Goal: Book appointment/travel/reservation

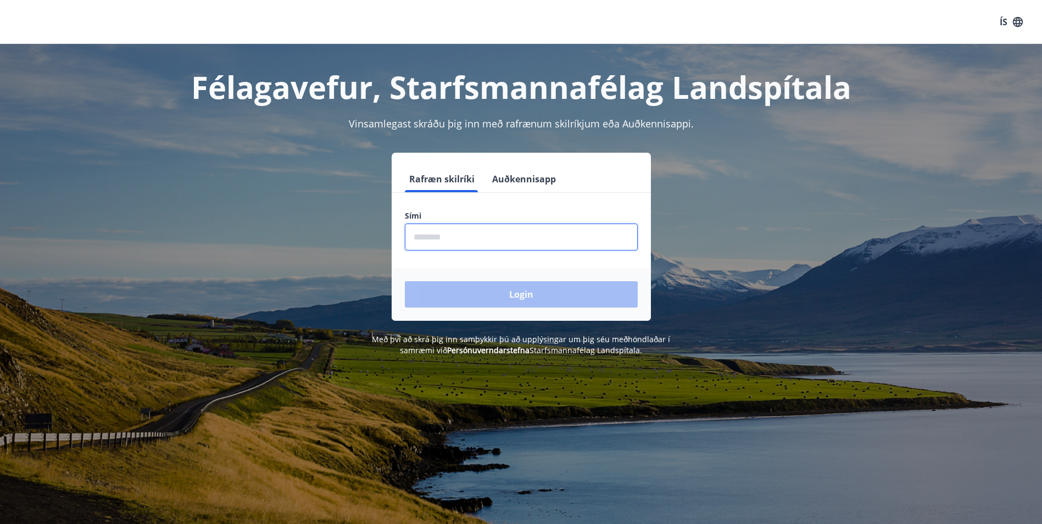
click at [428, 234] on input "phone" at bounding box center [521, 237] width 233 height 27
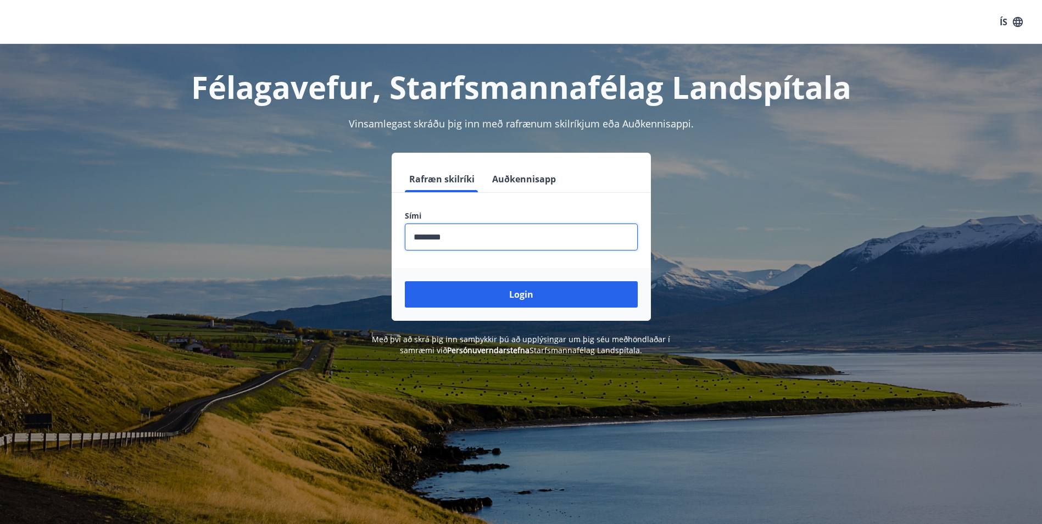
type input "********"
click at [405, 281] on button "Login" at bounding box center [521, 294] width 233 height 26
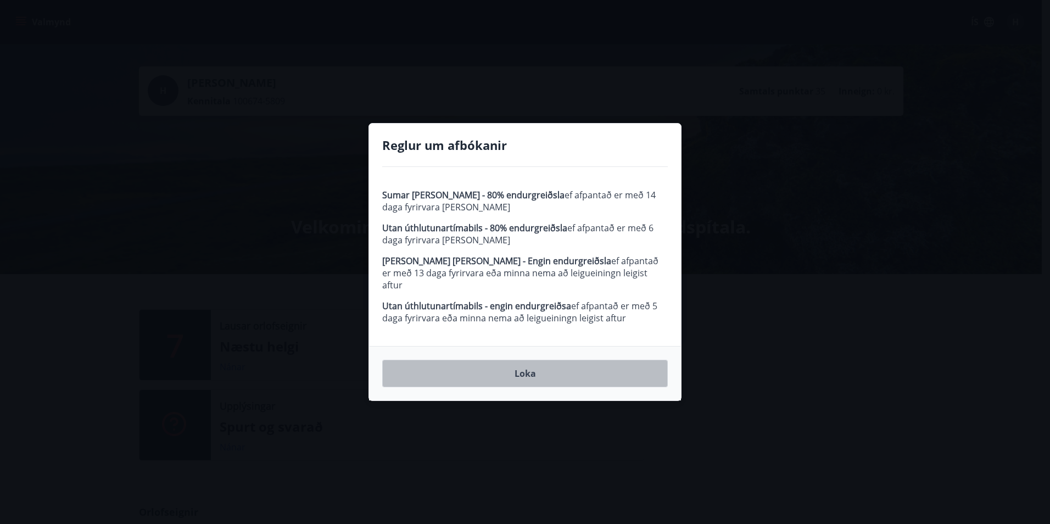
click at [521, 364] on button "Loka" at bounding box center [525, 373] width 286 height 27
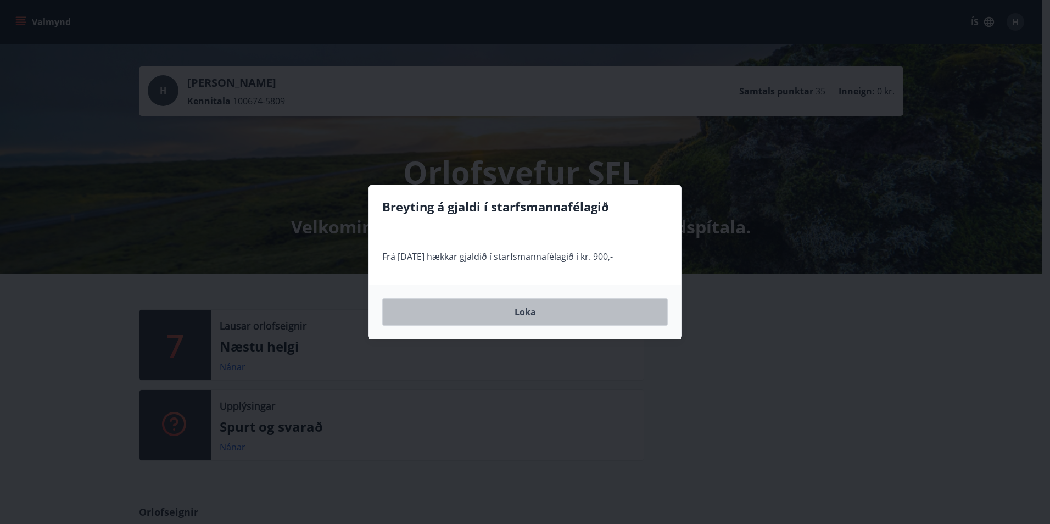
click at [523, 317] on button "Loka" at bounding box center [525, 311] width 286 height 27
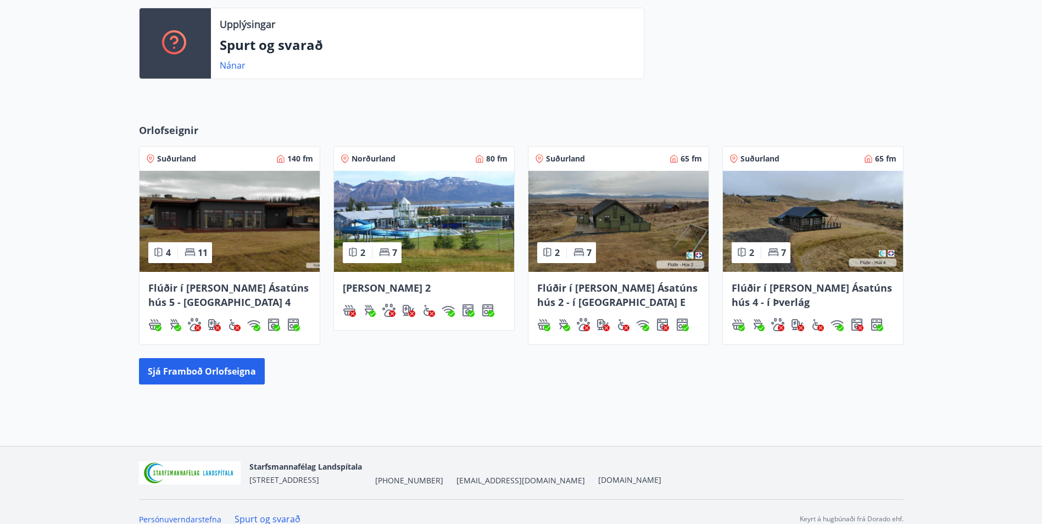
scroll to position [384, 0]
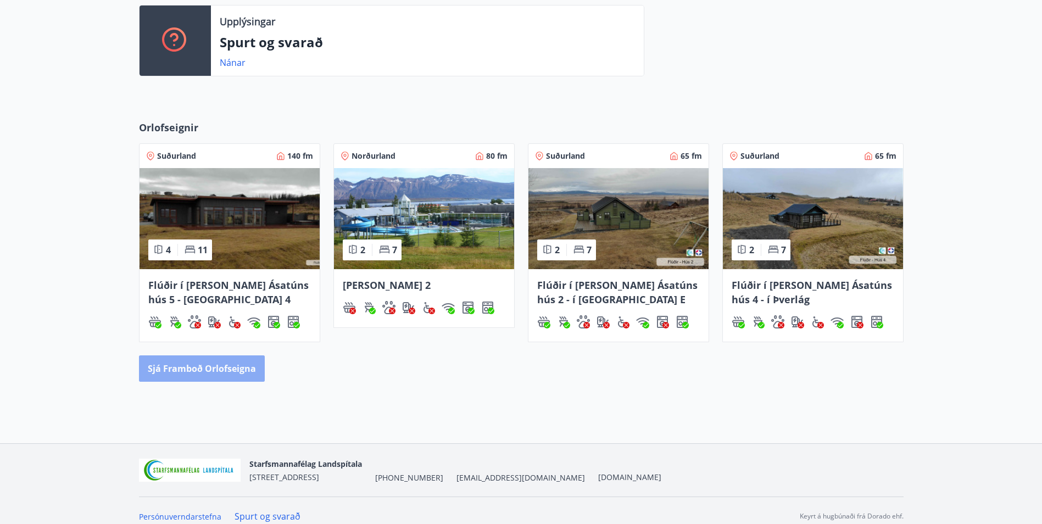
click at [224, 372] on button "Sjá framboð orlofseigna" at bounding box center [202, 368] width 126 height 26
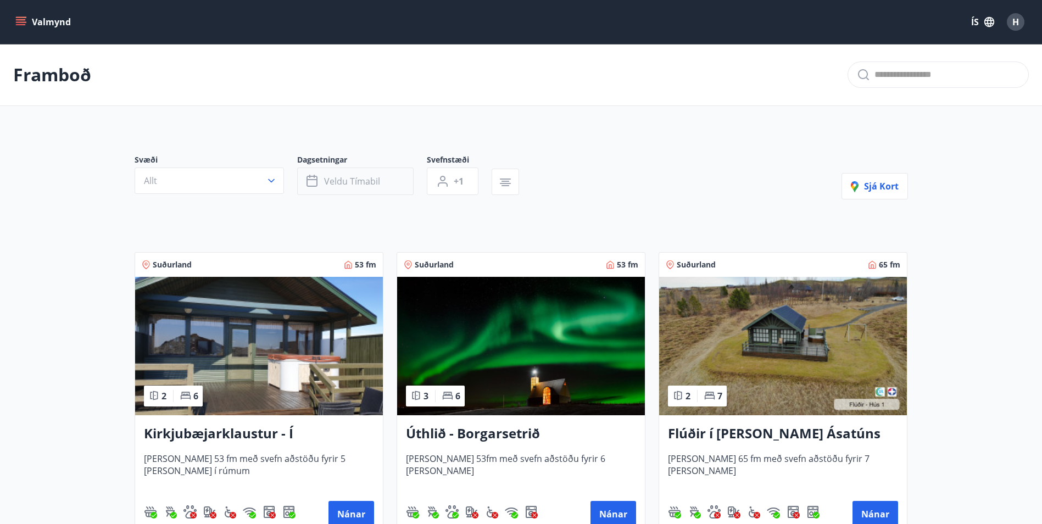
click at [315, 183] on icon "button" at bounding box center [312, 181] width 13 height 13
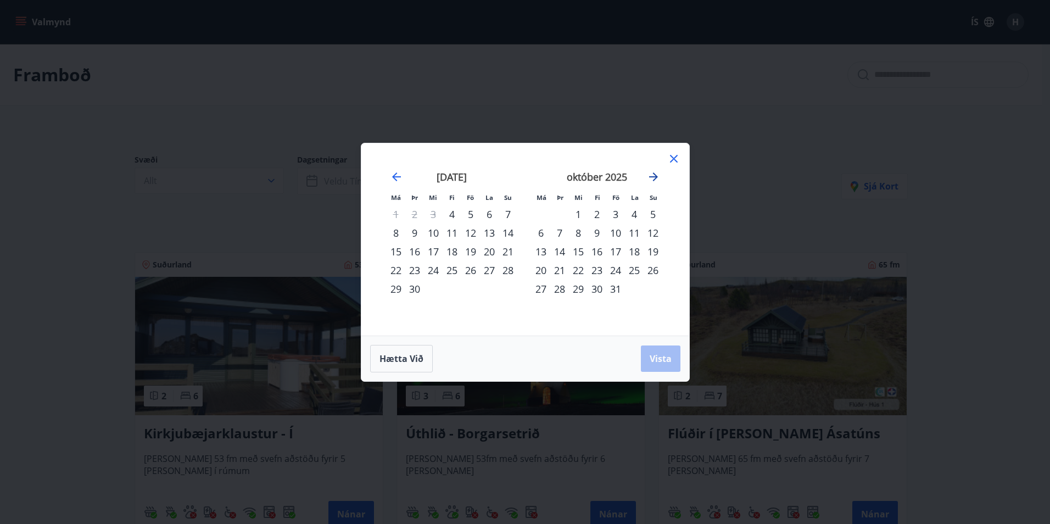
click at [655, 178] on icon "Move forward to switch to the next month." at bounding box center [653, 176] width 9 height 9
click at [595, 214] on div "4" at bounding box center [597, 214] width 19 height 19
click at [539, 233] on div "8" at bounding box center [541, 233] width 19 height 19
click at [658, 356] on span "Vista" at bounding box center [661, 359] width 22 height 12
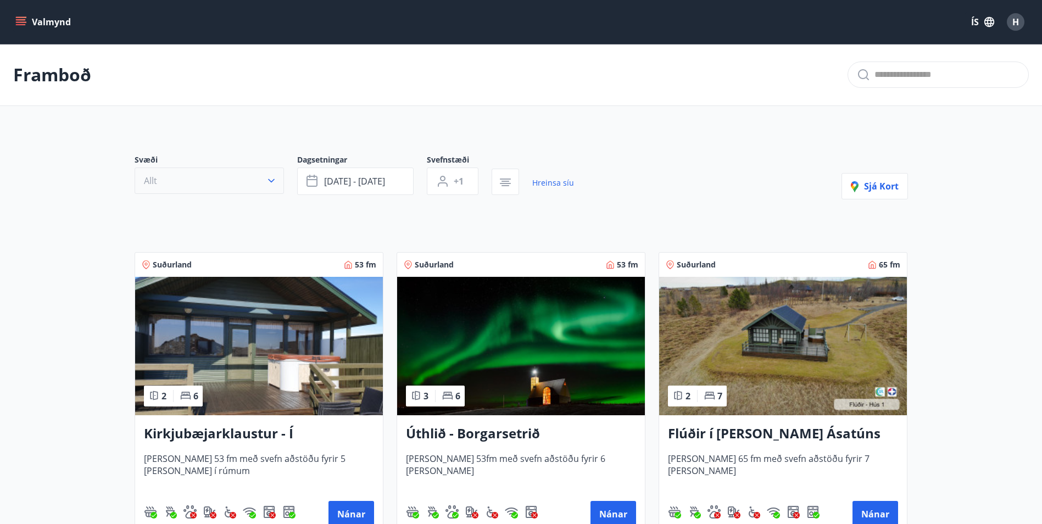
click at [272, 180] on icon "button" at bounding box center [271, 180] width 11 height 11
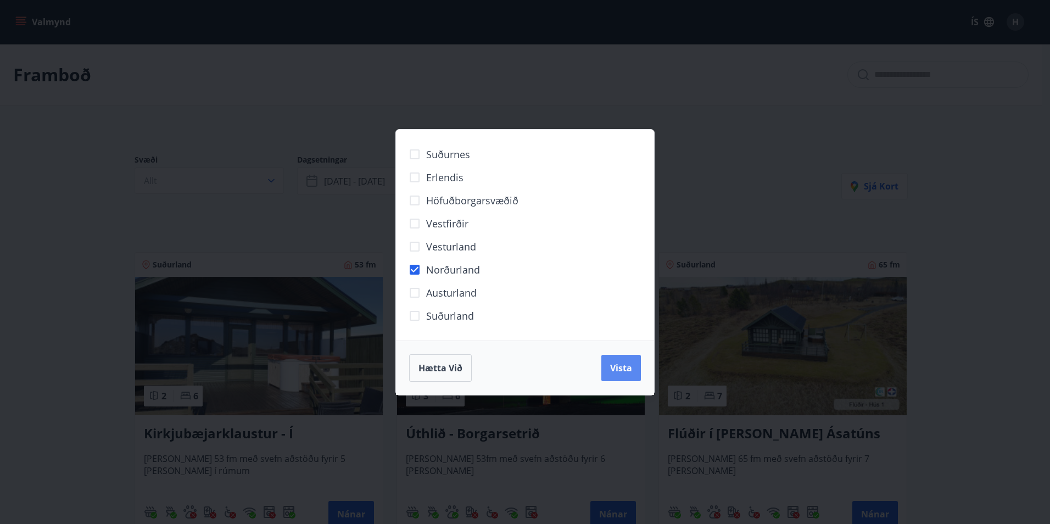
click at [625, 369] on span "Vista" at bounding box center [621, 368] width 22 height 12
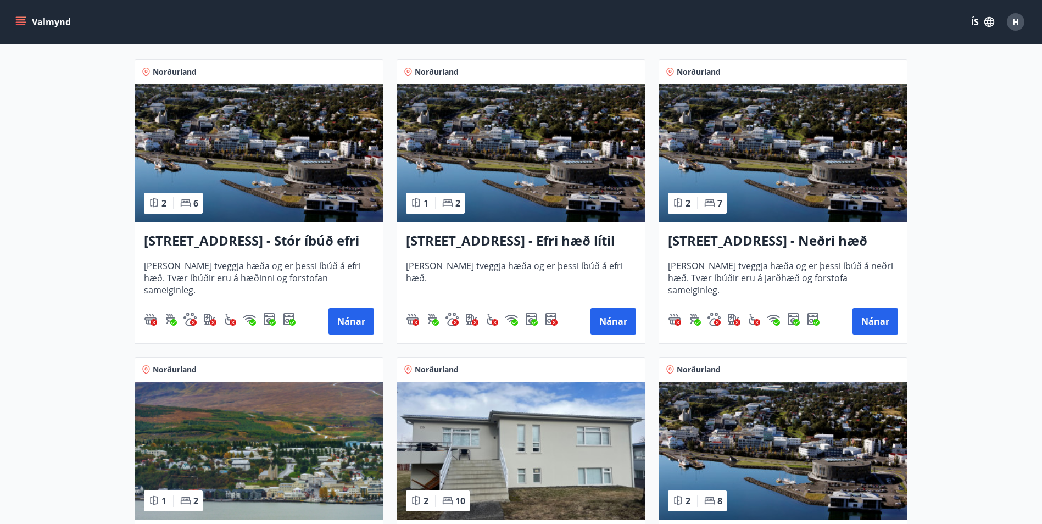
scroll to position [220, 0]
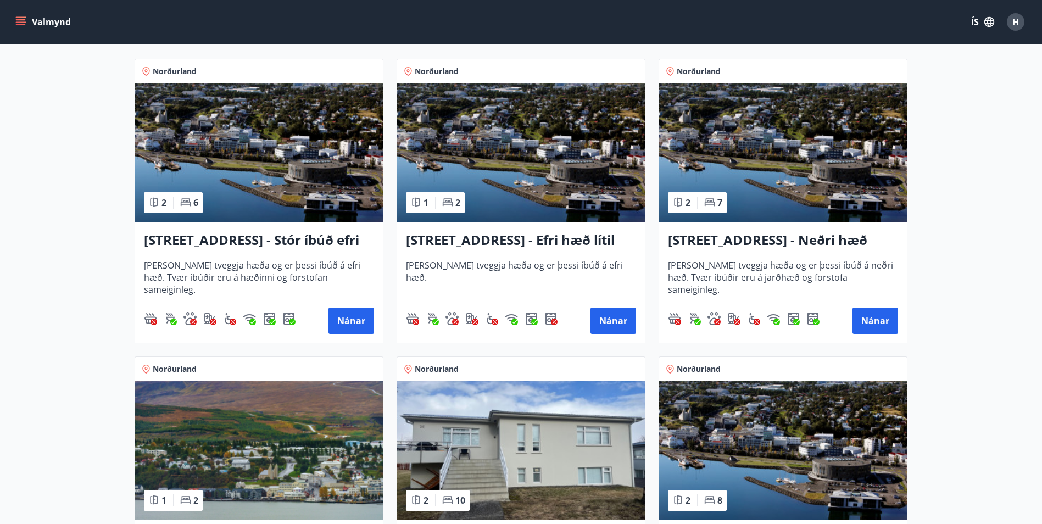
click at [784, 244] on h3 "[STREET_ADDRESS] - Neðri hæð íbúð 3" at bounding box center [783, 241] width 230 height 20
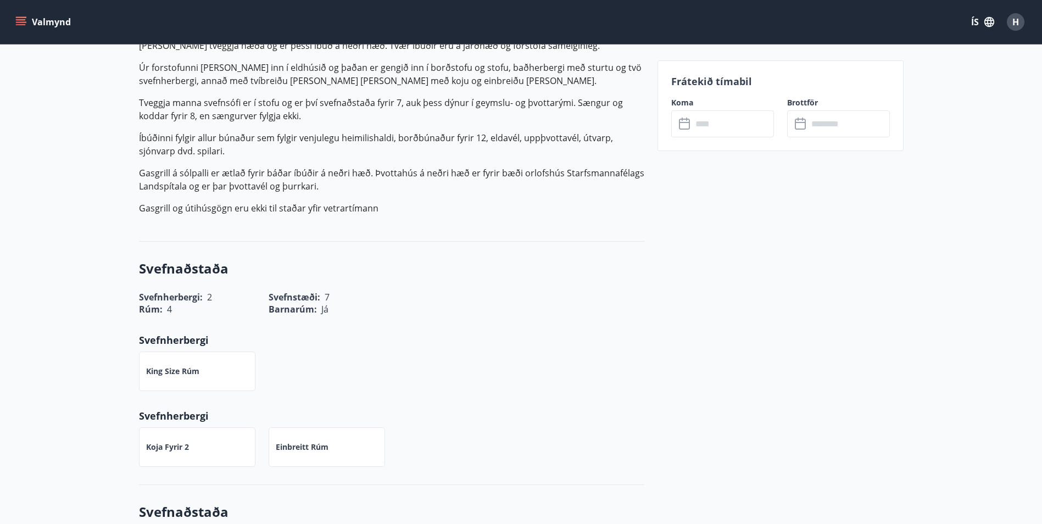
scroll to position [93, 0]
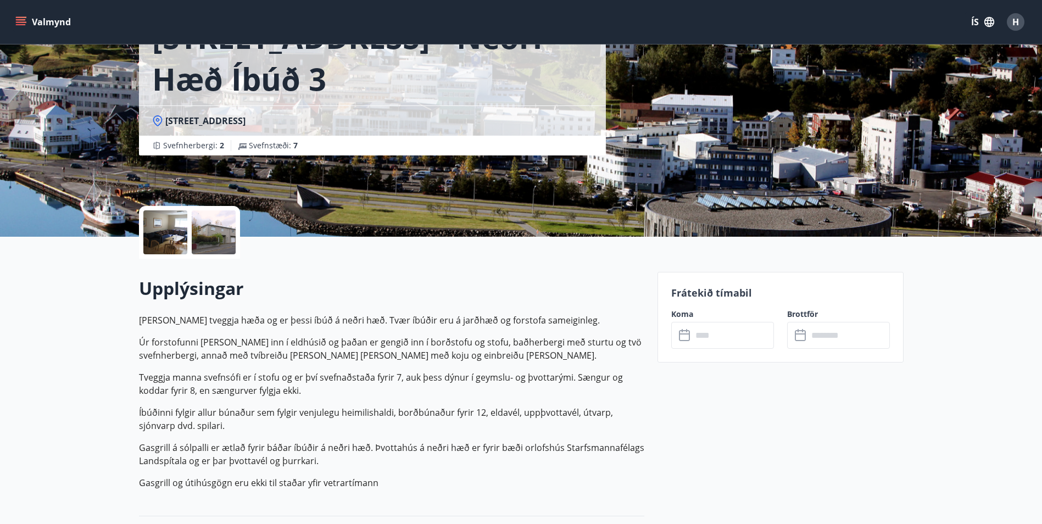
click at [165, 238] on div at bounding box center [165, 232] width 44 height 44
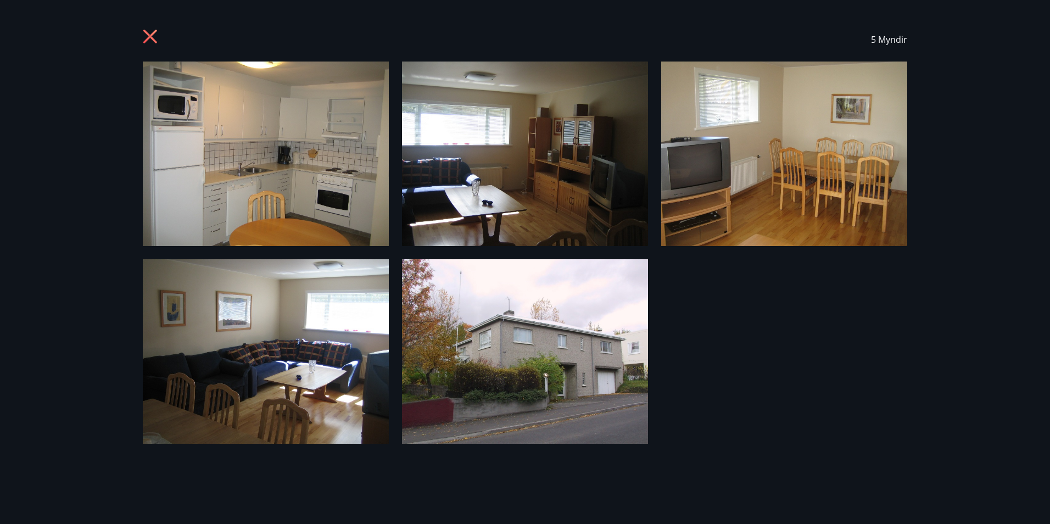
click at [152, 36] on icon at bounding box center [150, 37] width 14 height 14
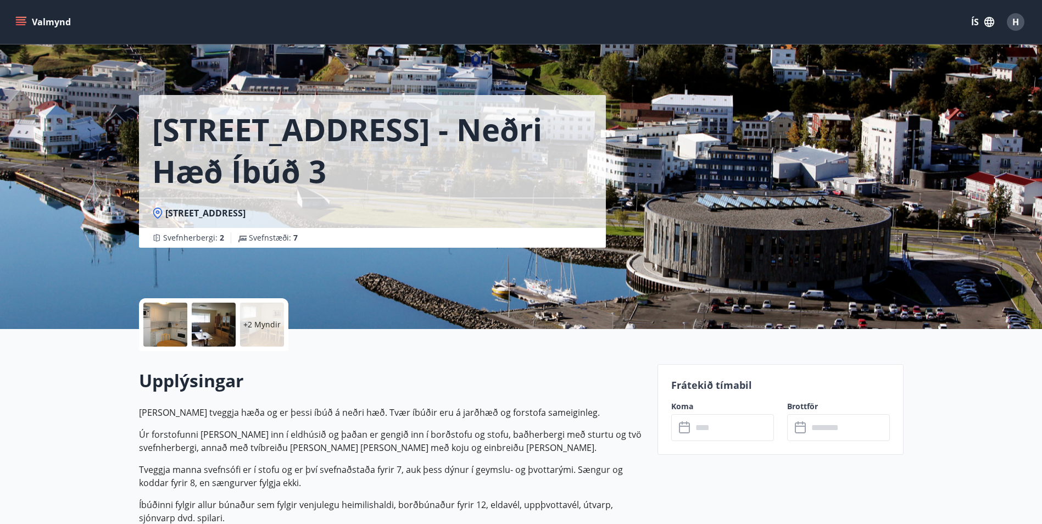
scroll to position [0, 0]
click at [18, 20] on icon "menu" at bounding box center [21, 19] width 10 height 1
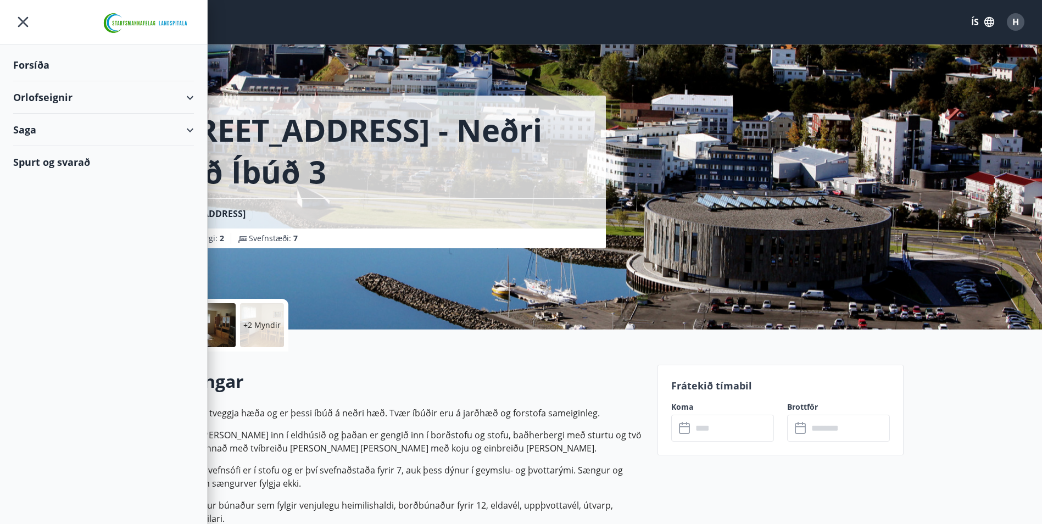
scroll to position [2, 0]
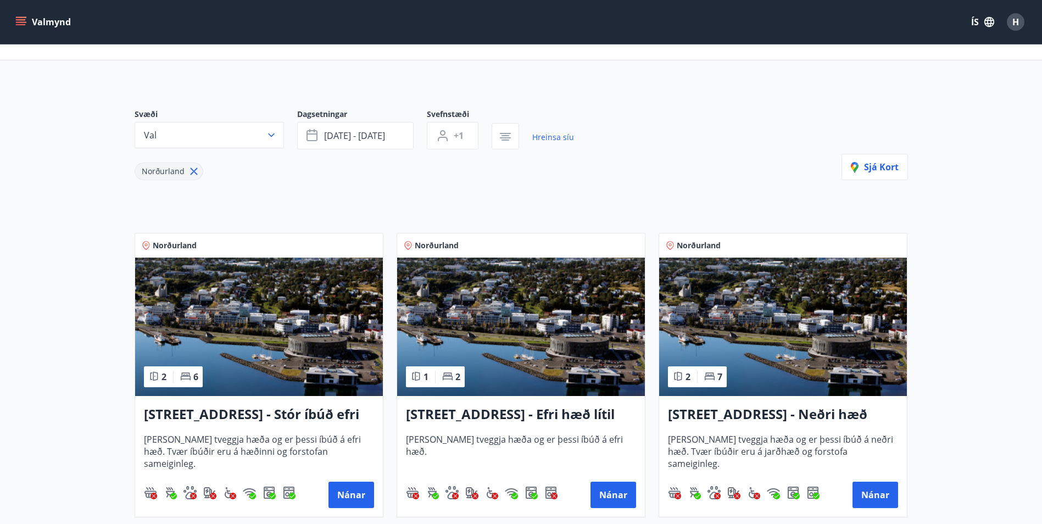
scroll to position [166, 0]
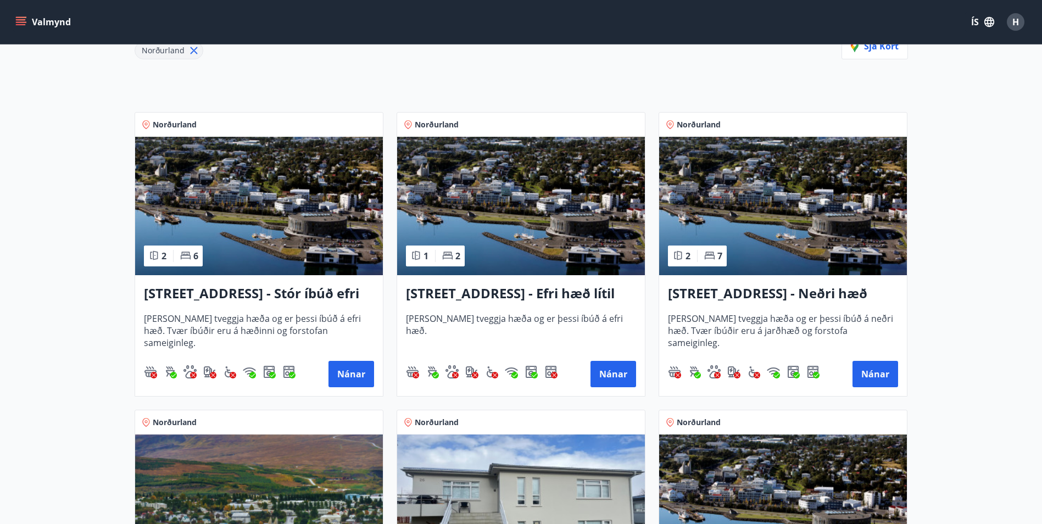
click at [203, 291] on h3 "[STREET_ADDRESS] - Stór íbúð efri hæð íbúð 1" at bounding box center [259, 294] width 230 height 20
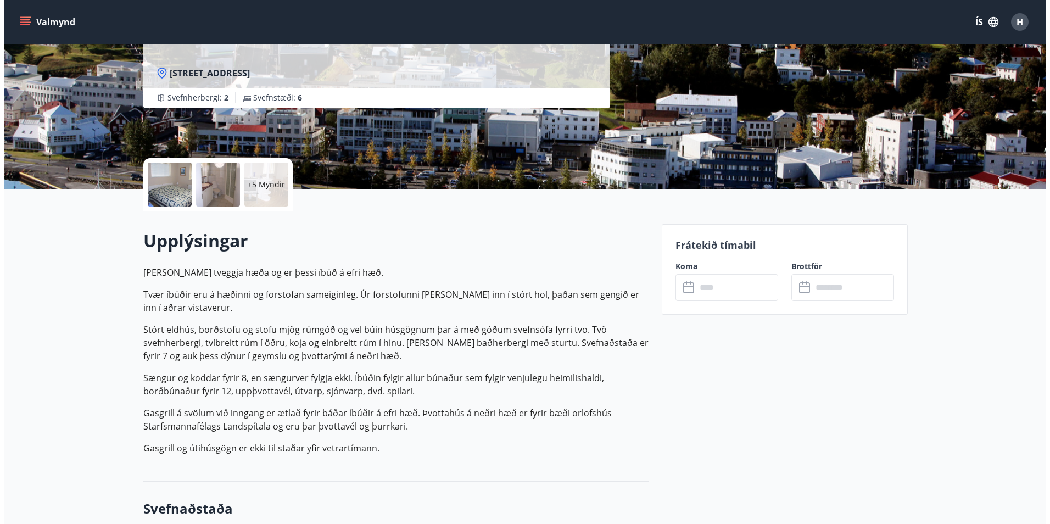
scroll to position [165, 0]
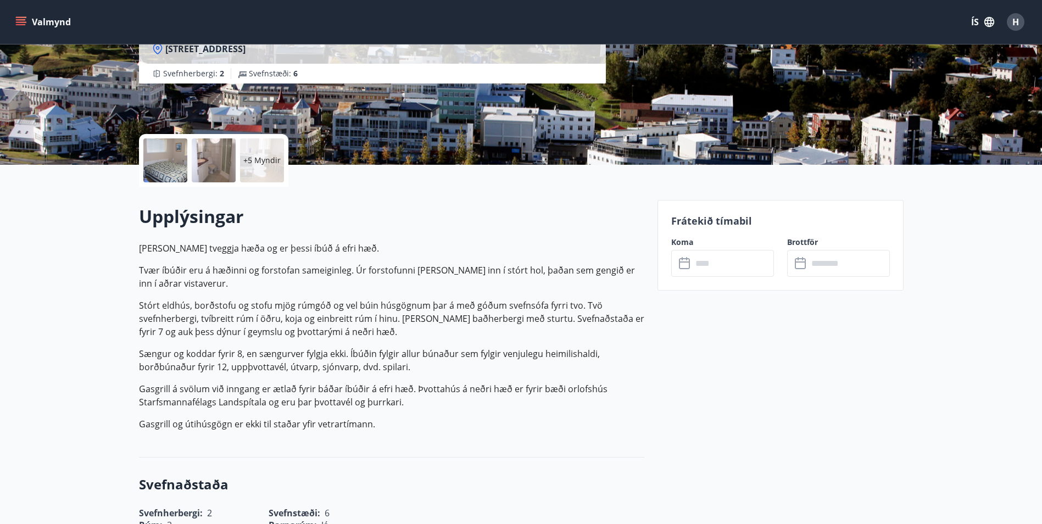
click at [159, 153] on div at bounding box center [165, 160] width 44 height 44
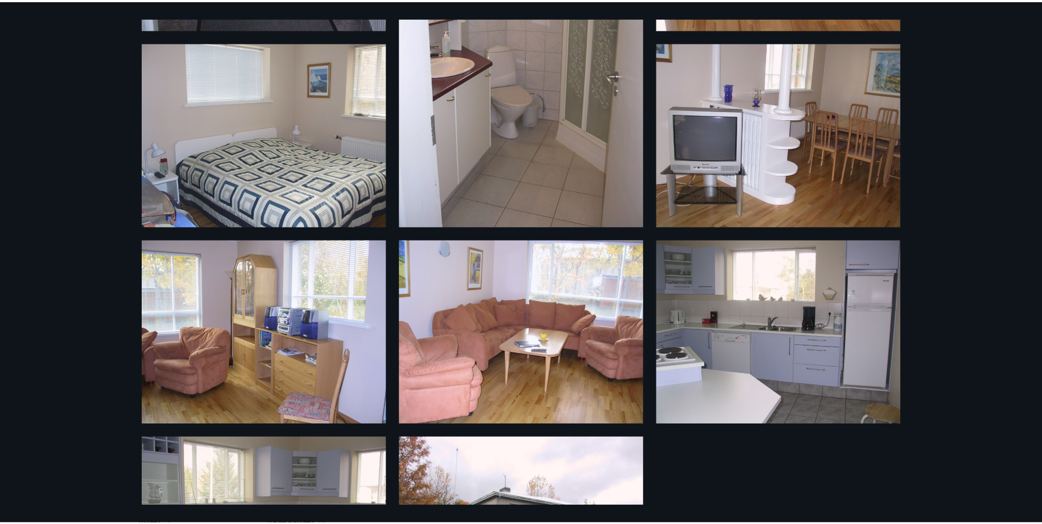
scroll to position [384, 0]
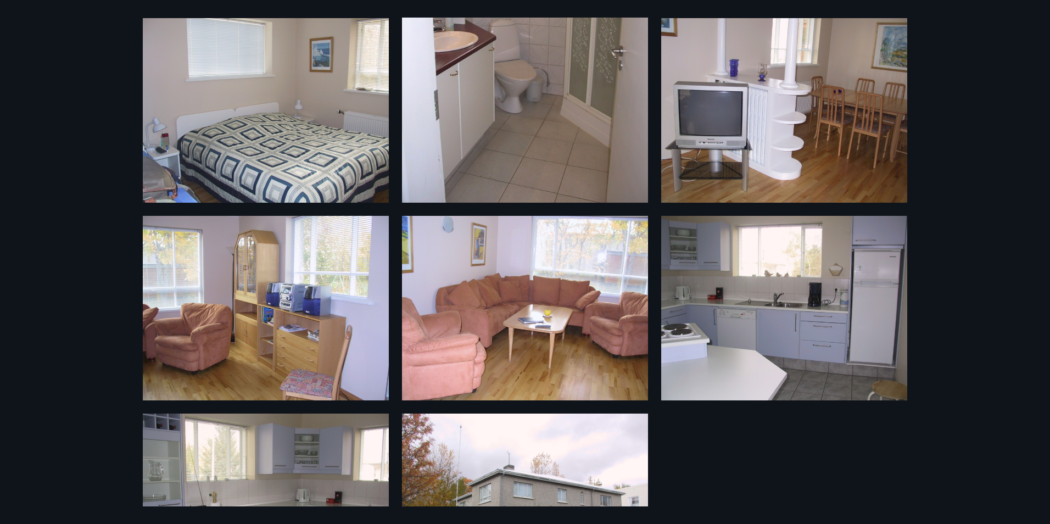
click at [940, 288] on div "11 Myndir" at bounding box center [525, 262] width 1050 height 524
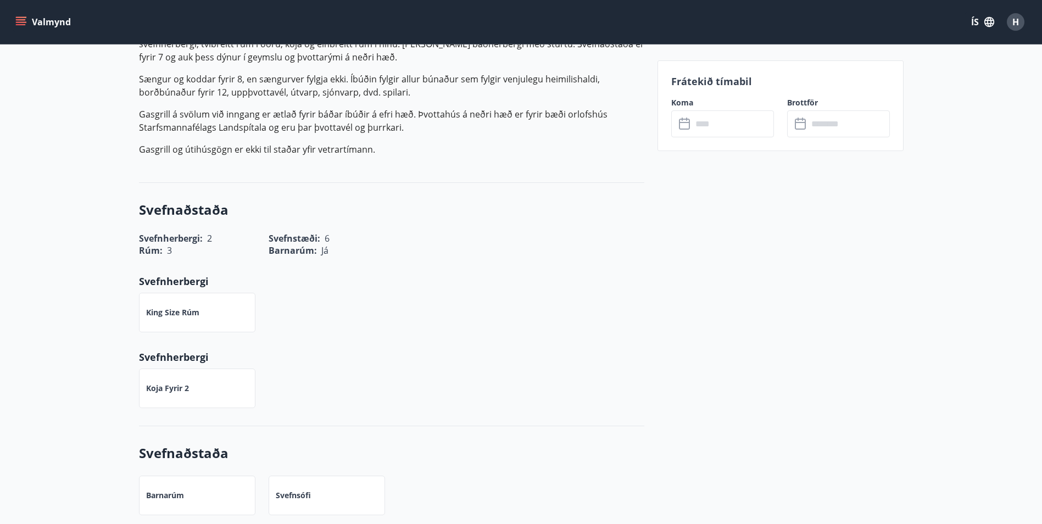
scroll to position [330, 0]
